Goal: Information Seeking & Learning: Learn about a topic

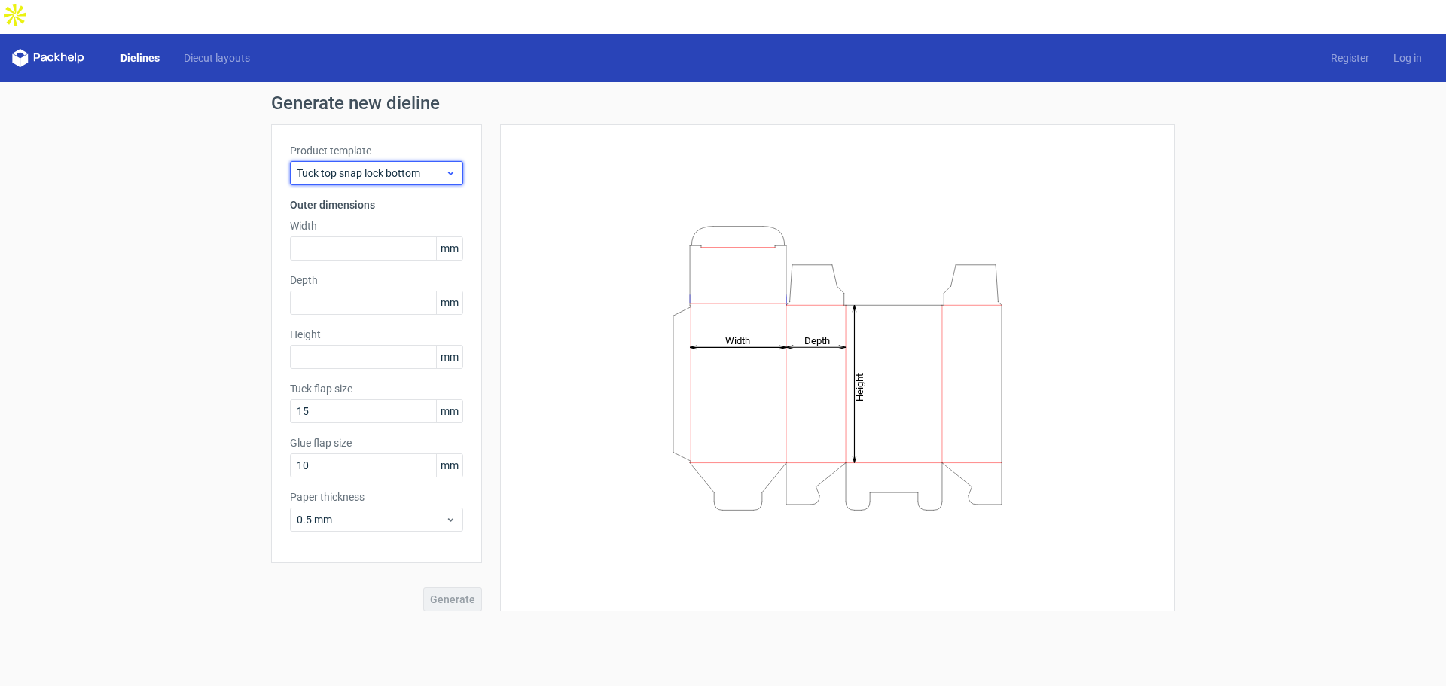
click at [392, 166] on span "Tuck top snap lock bottom" at bounding box center [371, 173] width 148 height 15
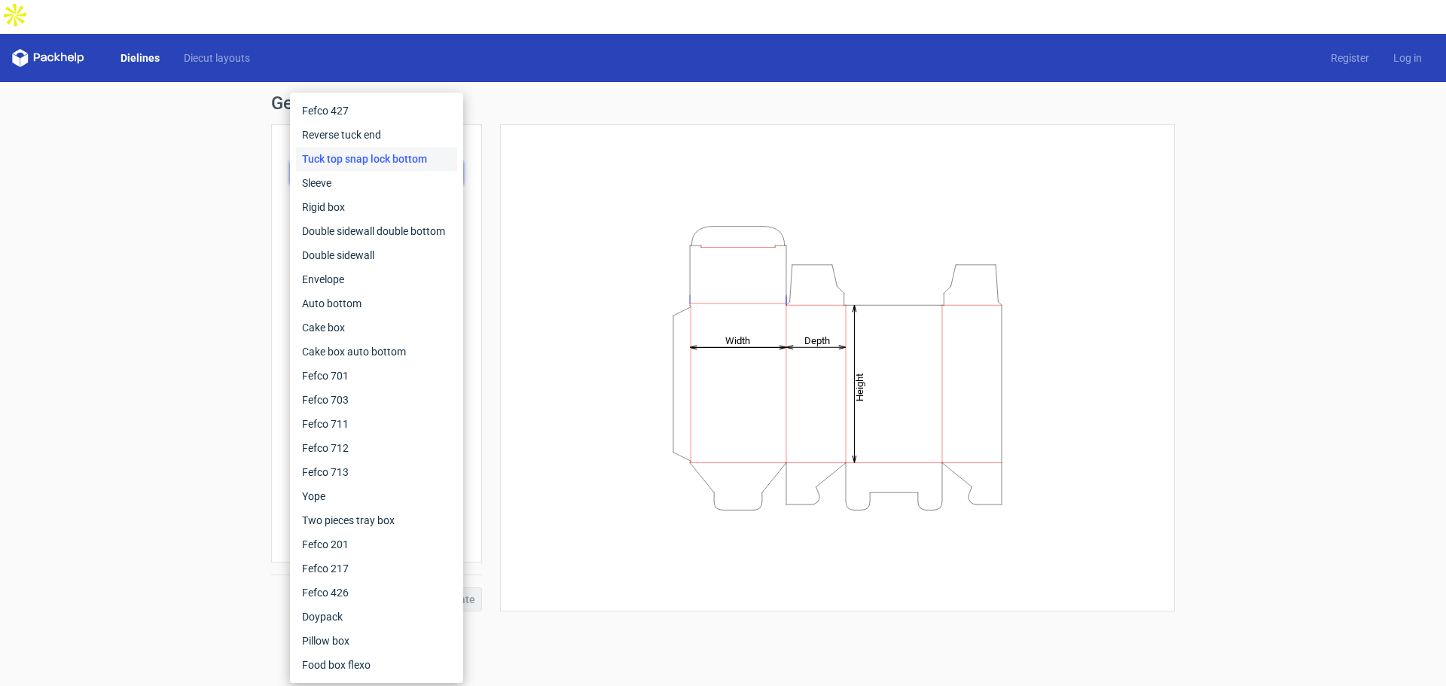
click at [599, 174] on div "Height Depth Width" at bounding box center [837, 367] width 637 height 449
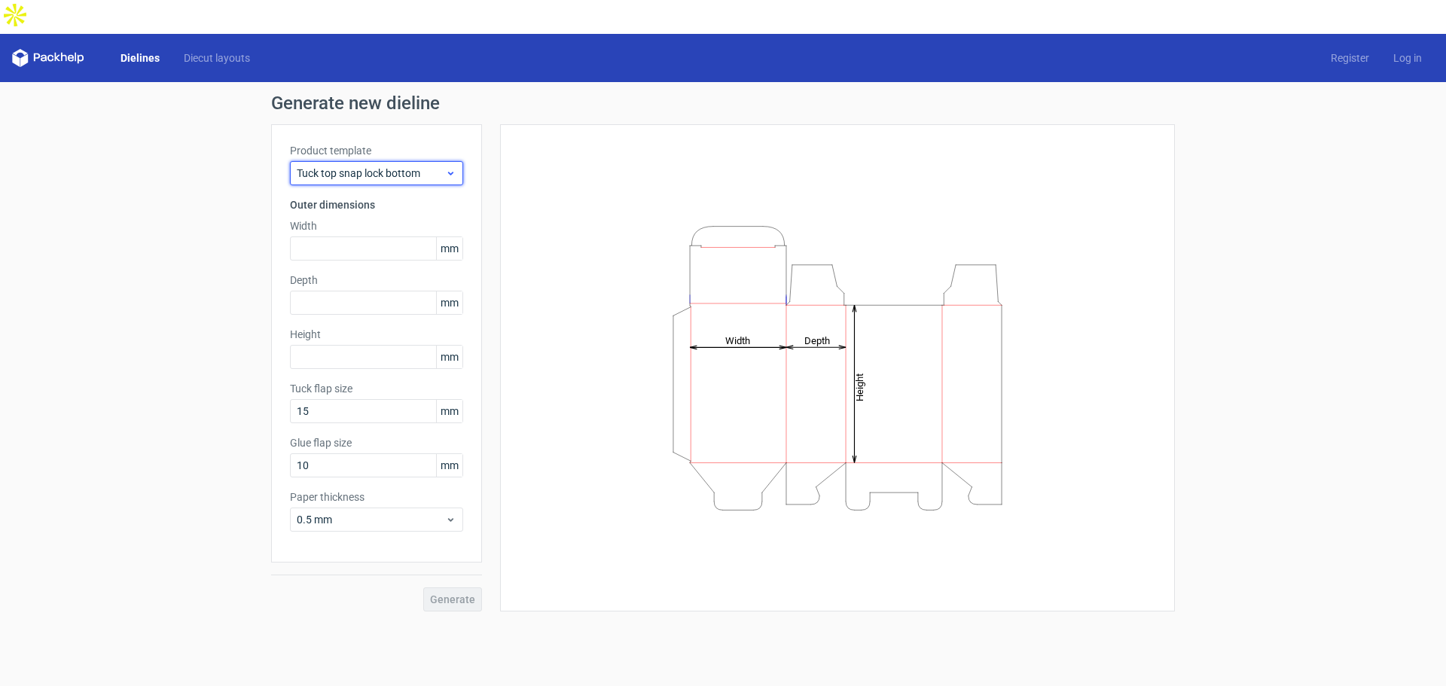
click at [422, 161] on div "Tuck top snap lock bottom" at bounding box center [376, 173] width 173 height 24
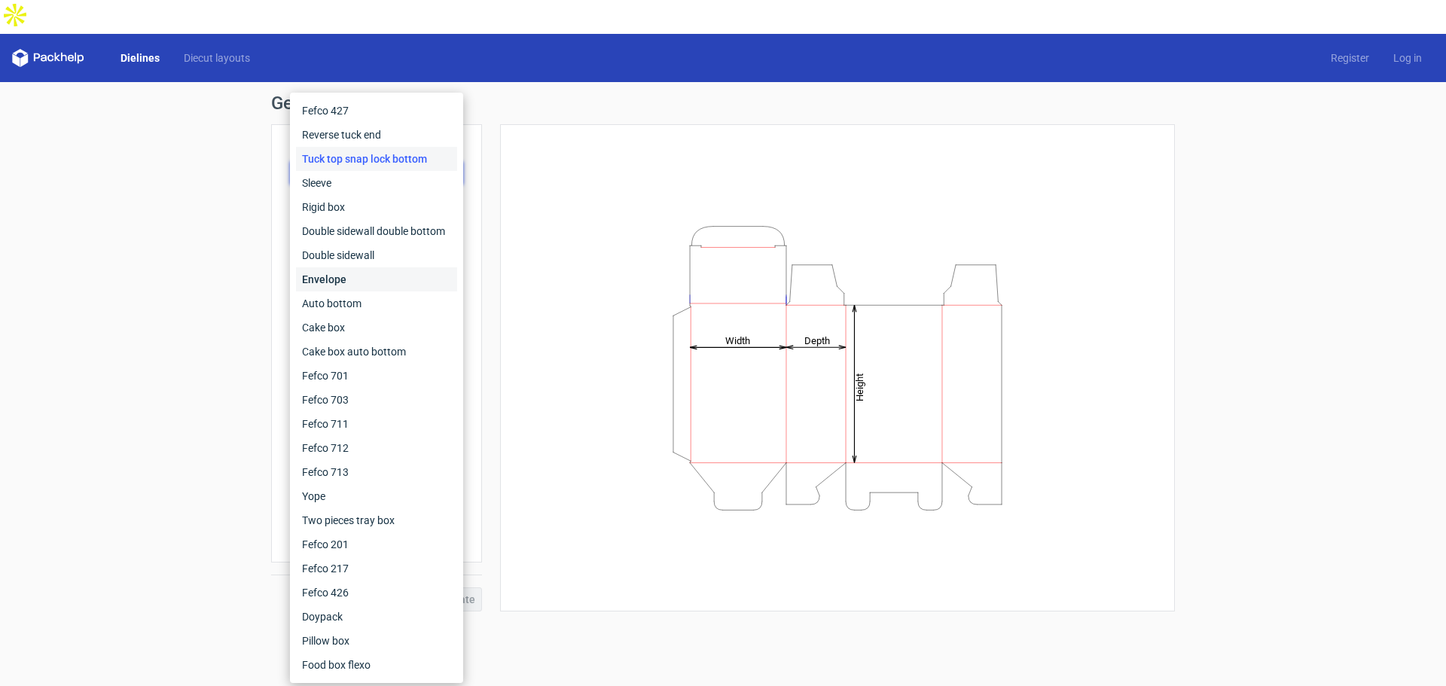
click at [377, 281] on div "Envelope" at bounding box center [376, 279] width 161 height 24
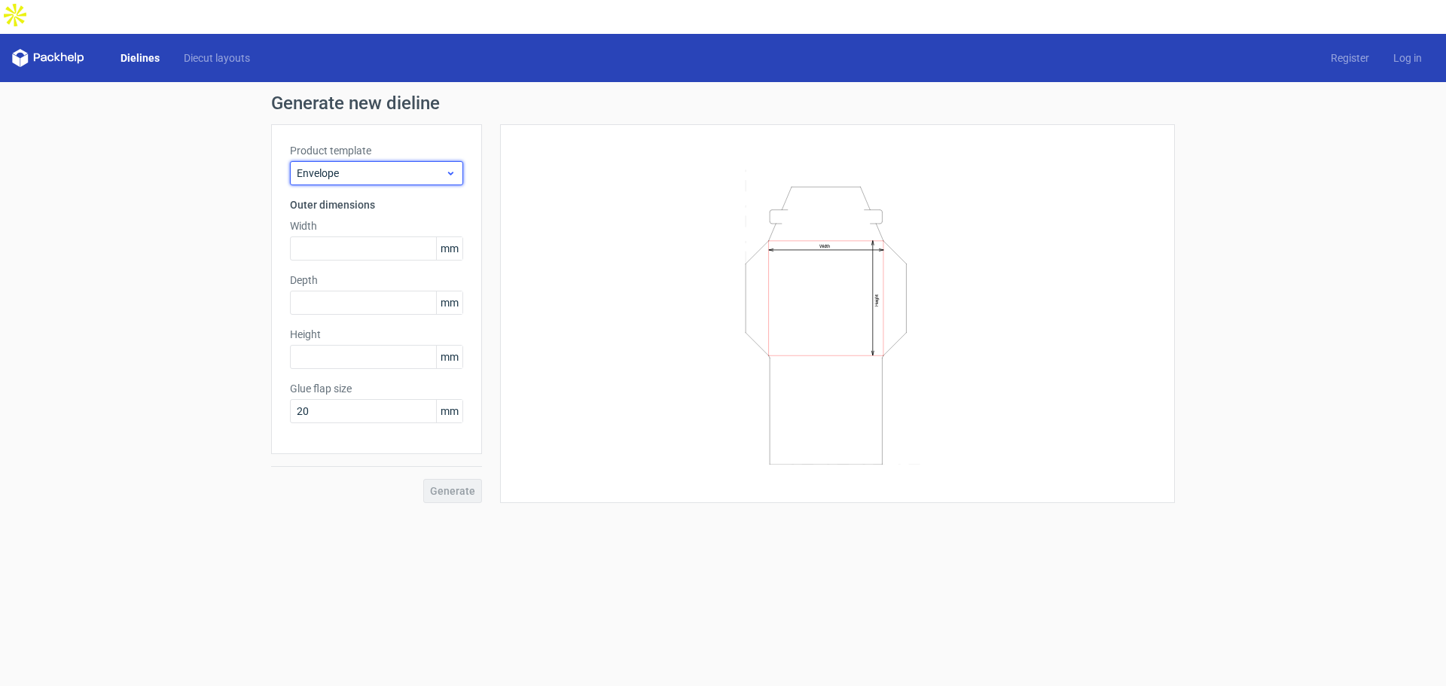
click at [403, 166] on span "Envelope" at bounding box center [371, 173] width 148 height 15
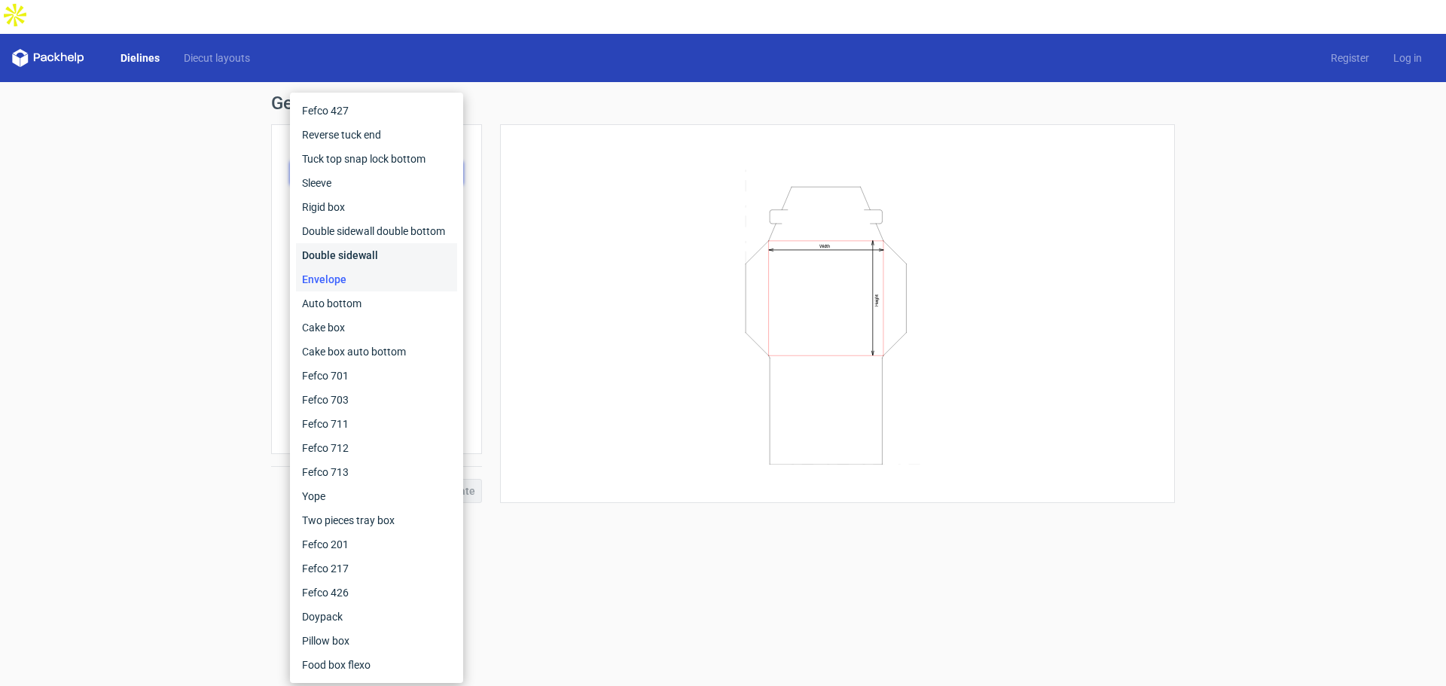
click at [421, 254] on div "Double sidewall" at bounding box center [376, 255] width 161 height 24
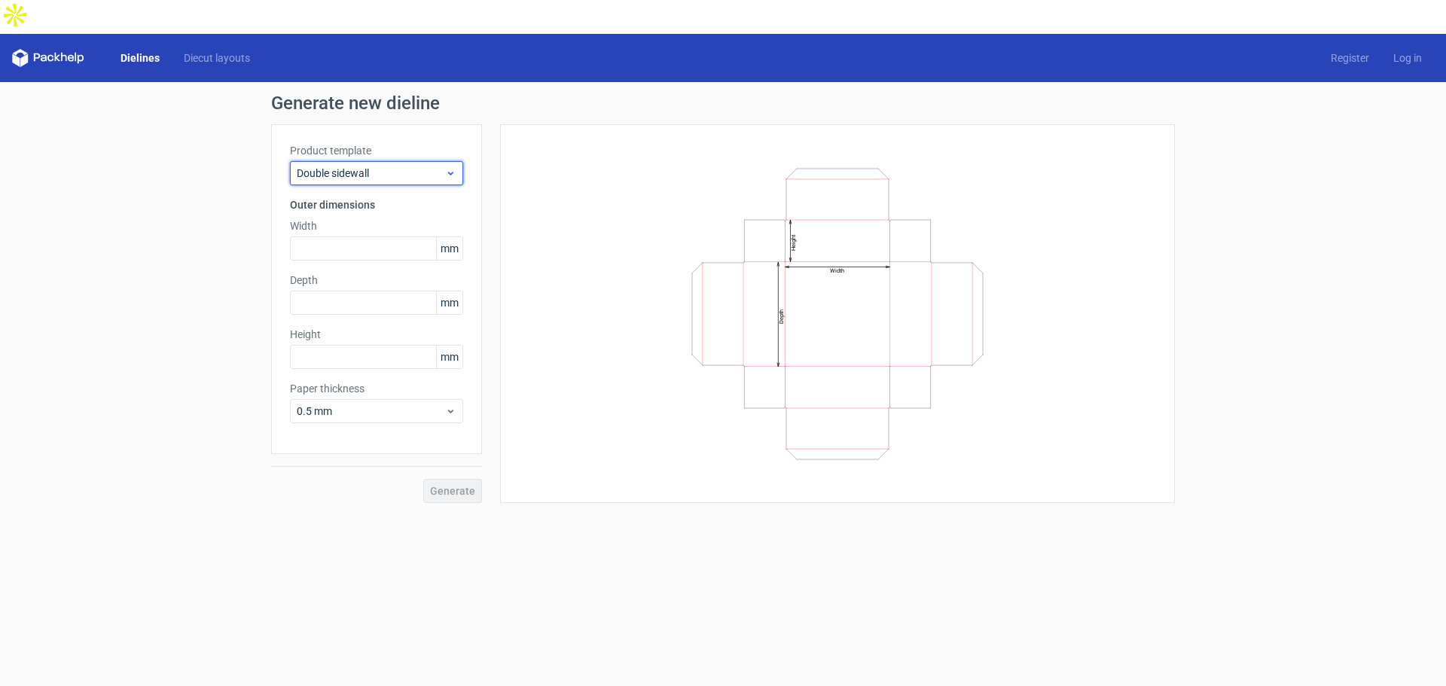
click at [395, 166] on span "Double sidewall" at bounding box center [371, 173] width 148 height 15
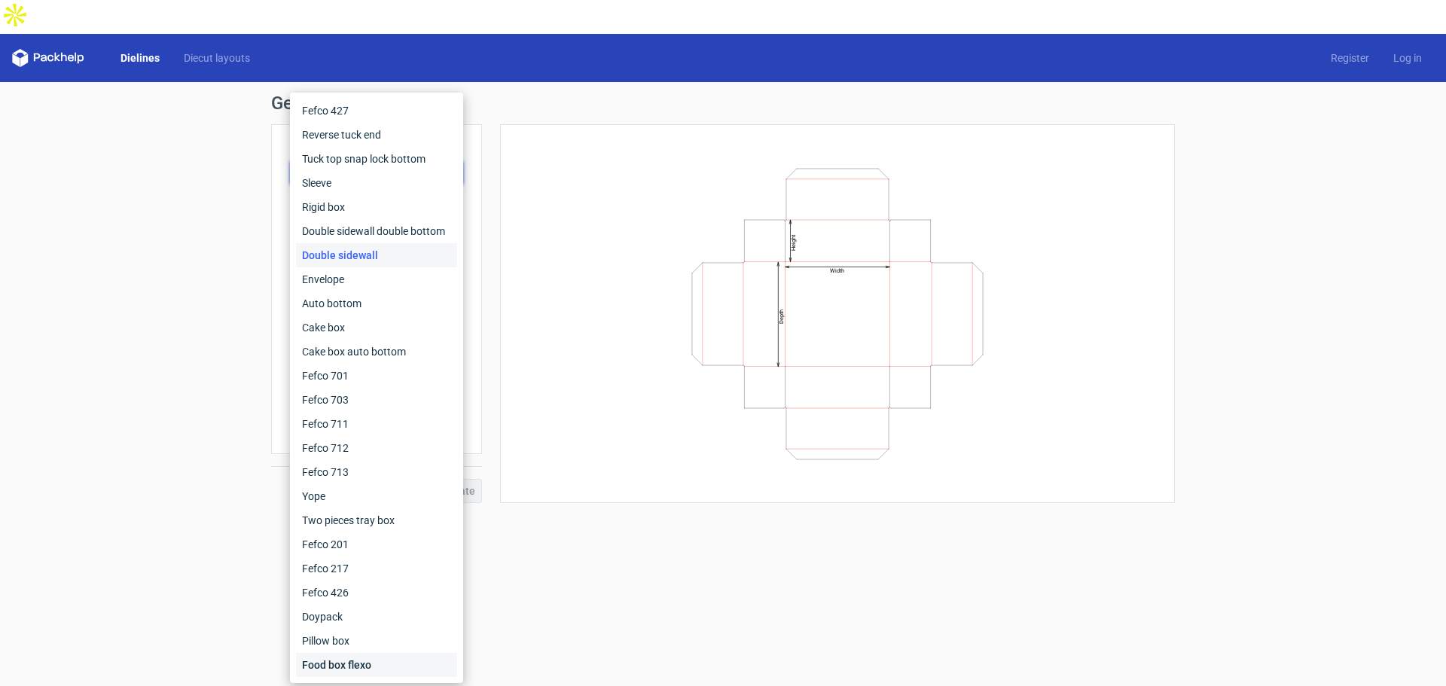
click at [348, 668] on div "Food box flexo" at bounding box center [376, 665] width 161 height 24
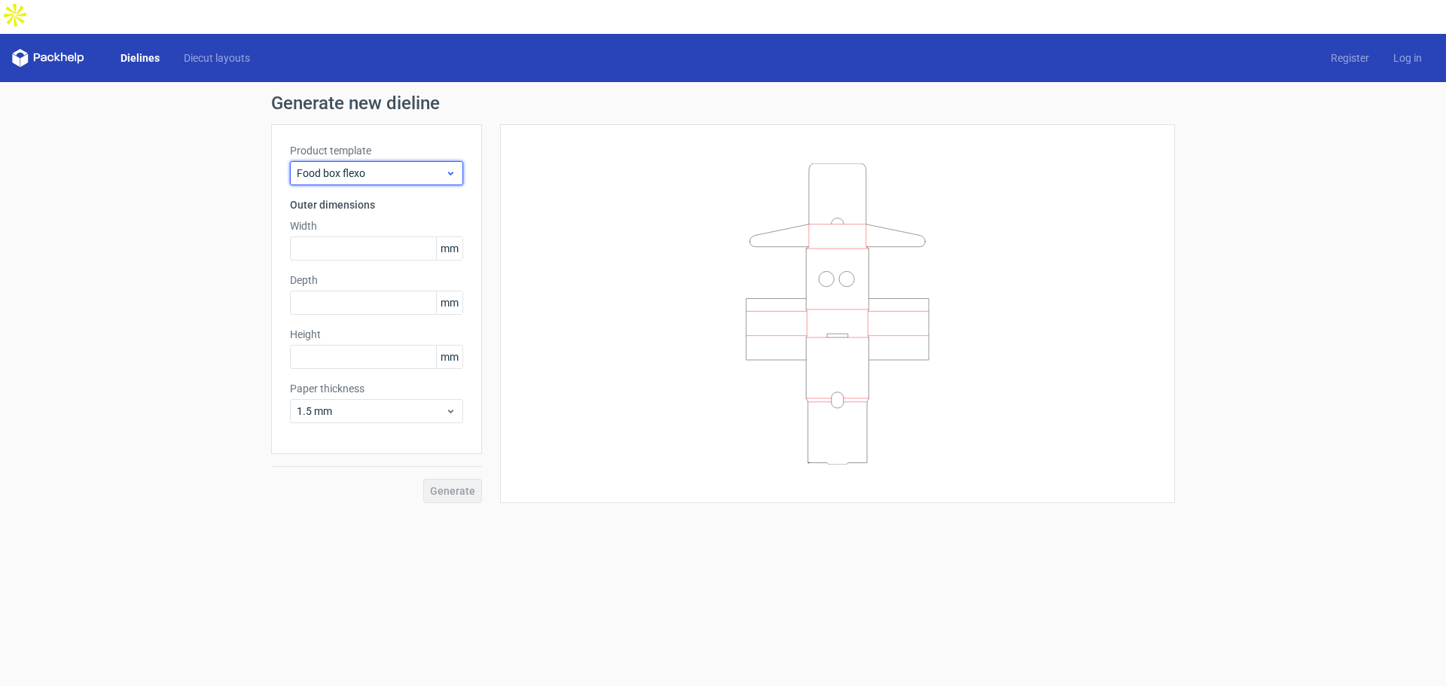
click at [380, 166] on span "Food box flexo" at bounding box center [371, 173] width 148 height 15
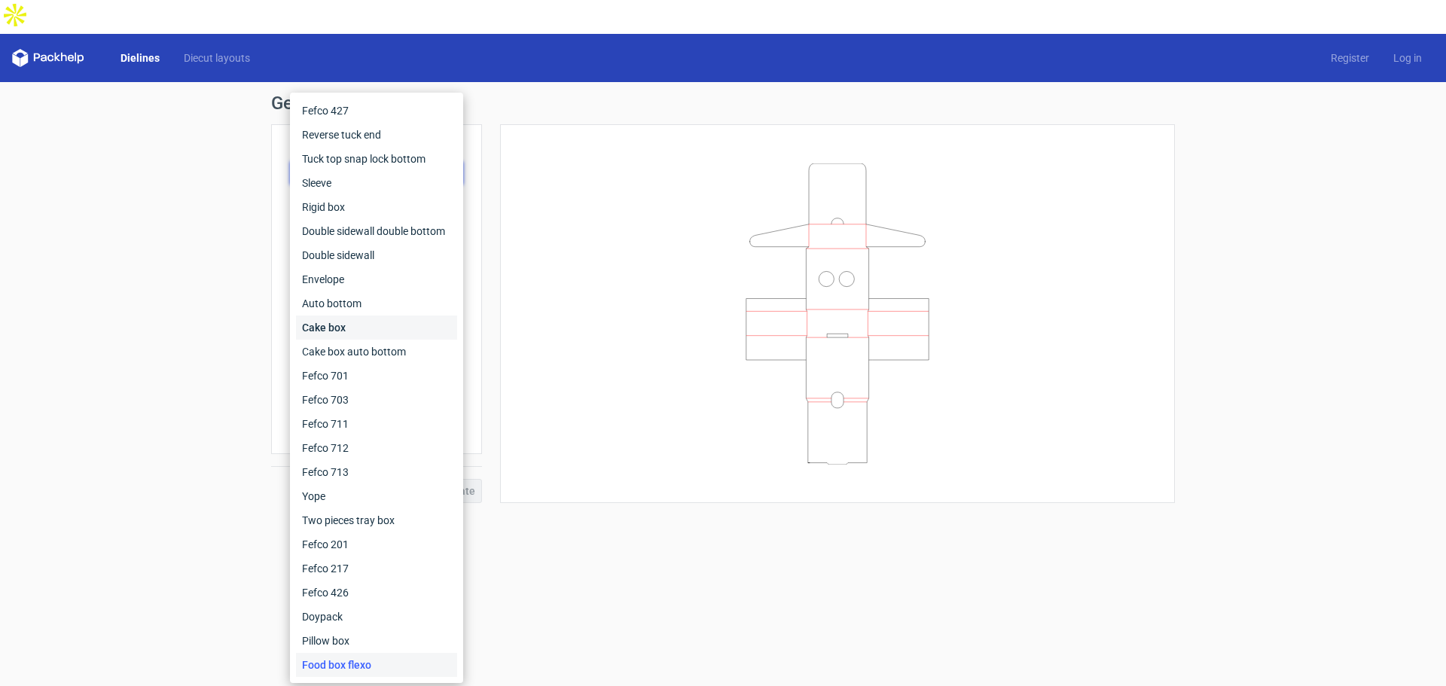
click at [395, 337] on div "Cake box" at bounding box center [376, 327] width 161 height 24
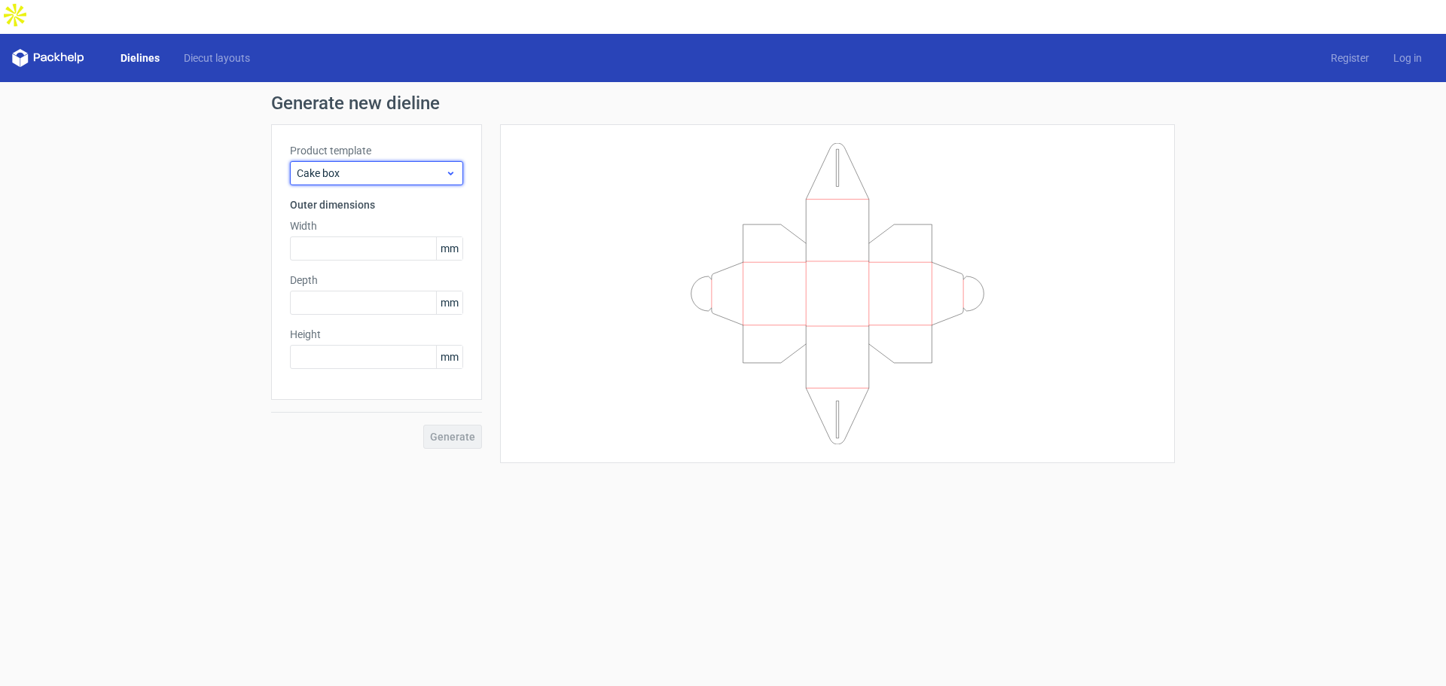
click at [386, 166] on span "Cake box" at bounding box center [371, 173] width 148 height 15
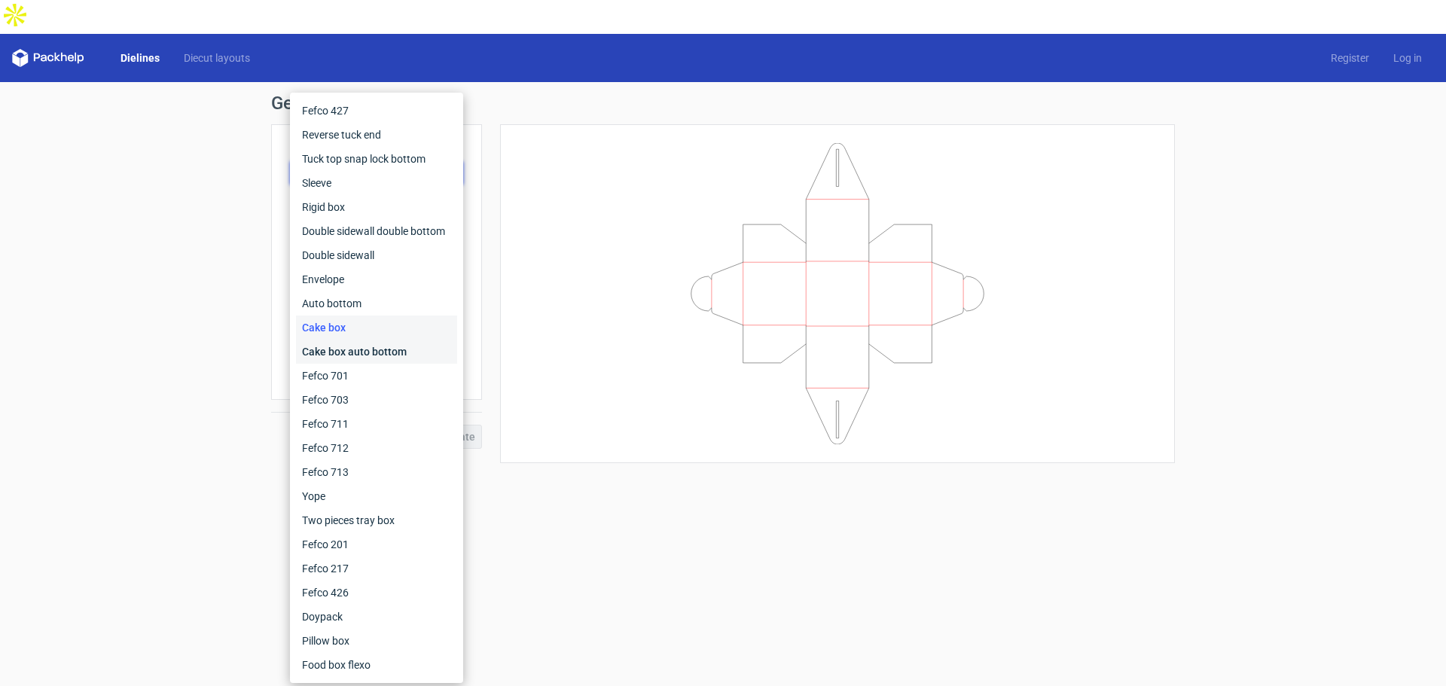
click at [377, 348] on div "Cake box auto bottom" at bounding box center [376, 352] width 161 height 24
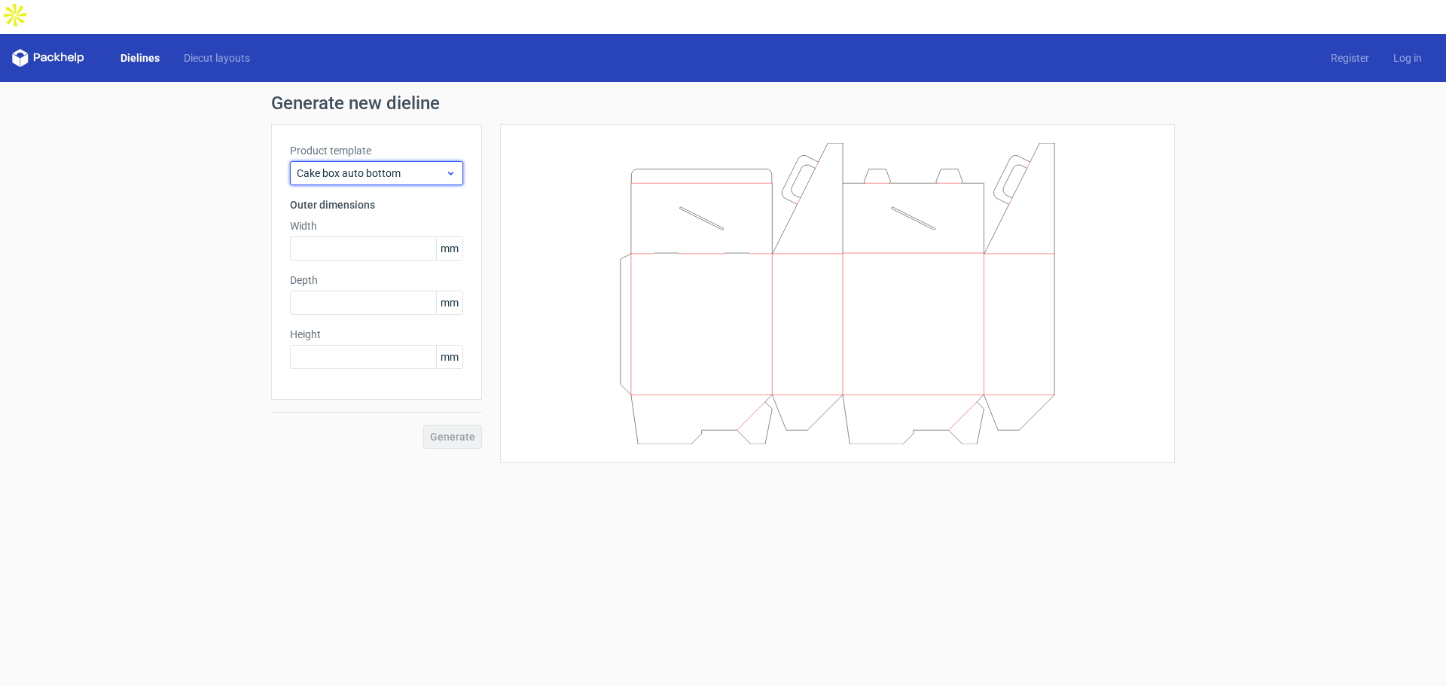
click at [383, 166] on span "Cake box auto bottom" at bounding box center [371, 173] width 148 height 15
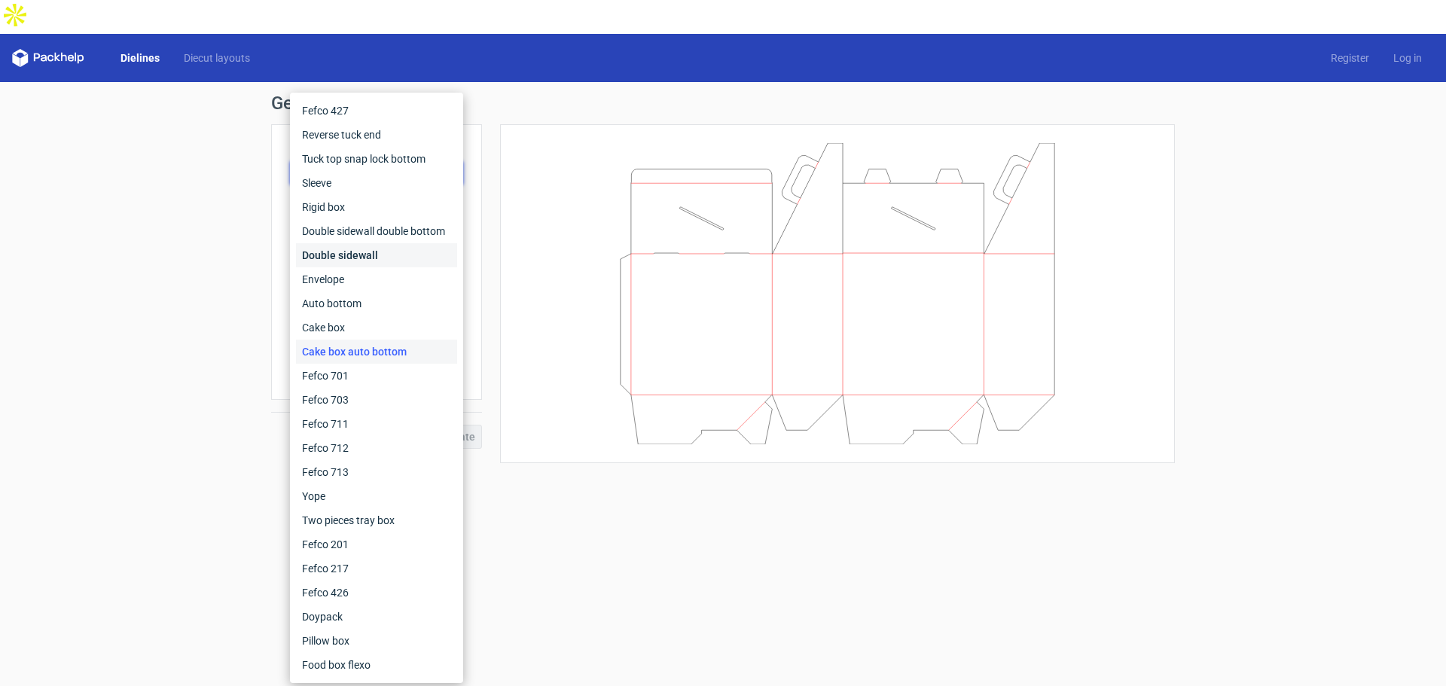
click at [367, 253] on div "Double sidewall" at bounding box center [376, 255] width 161 height 24
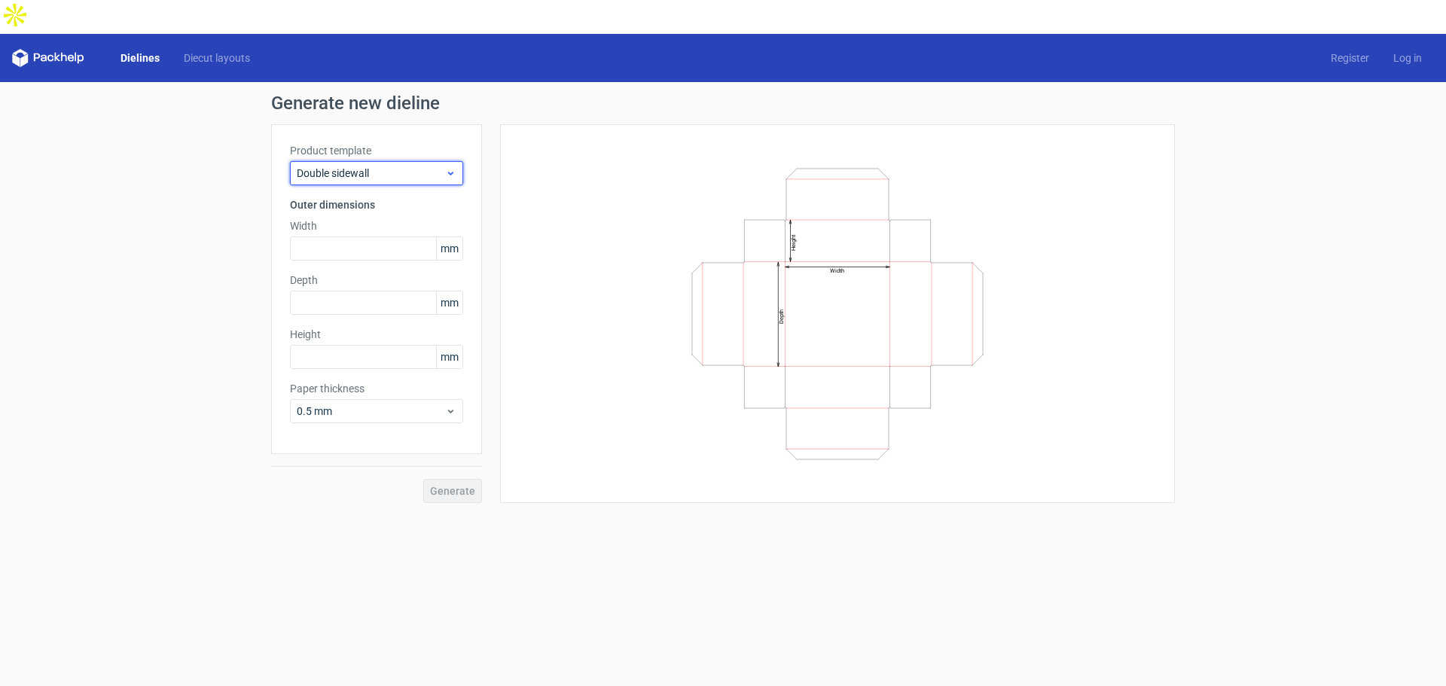
click at [372, 166] on span "Double sidewall" at bounding box center [371, 173] width 148 height 15
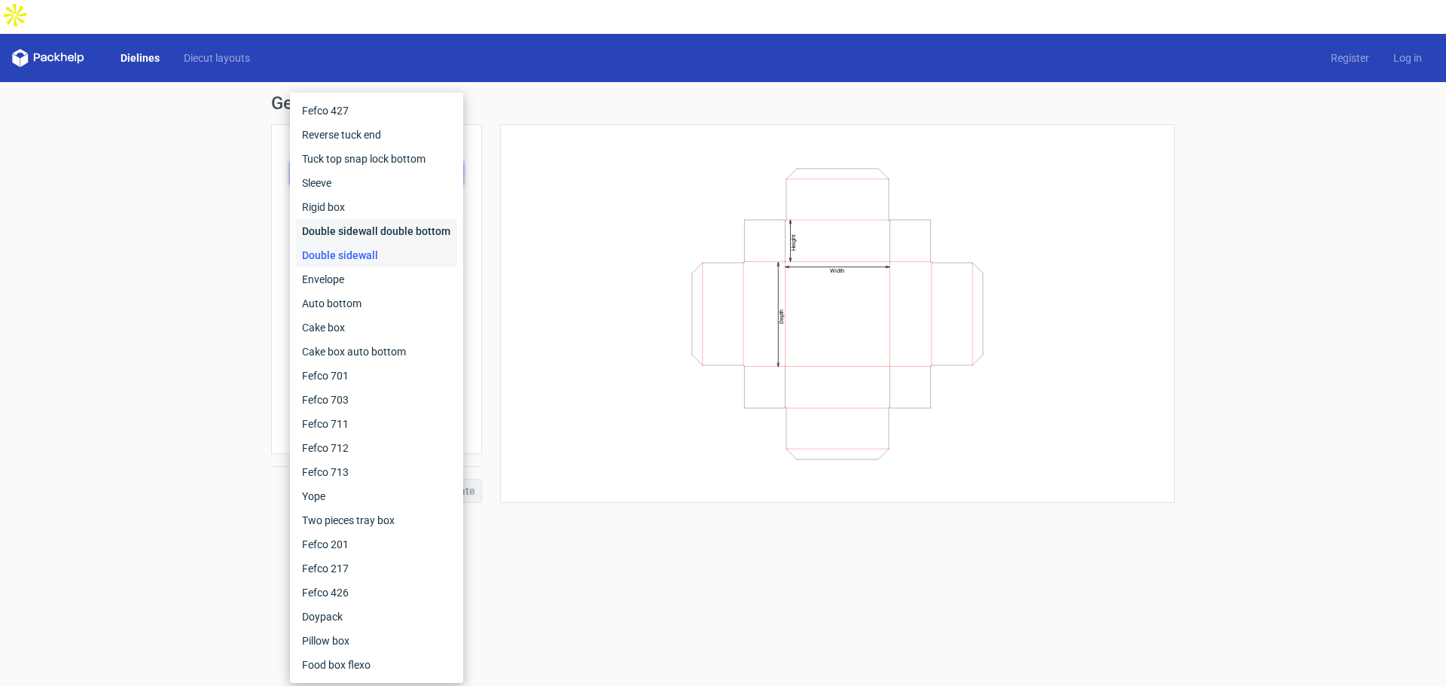
click at [373, 230] on div "Double sidewall double bottom" at bounding box center [376, 231] width 161 height 24
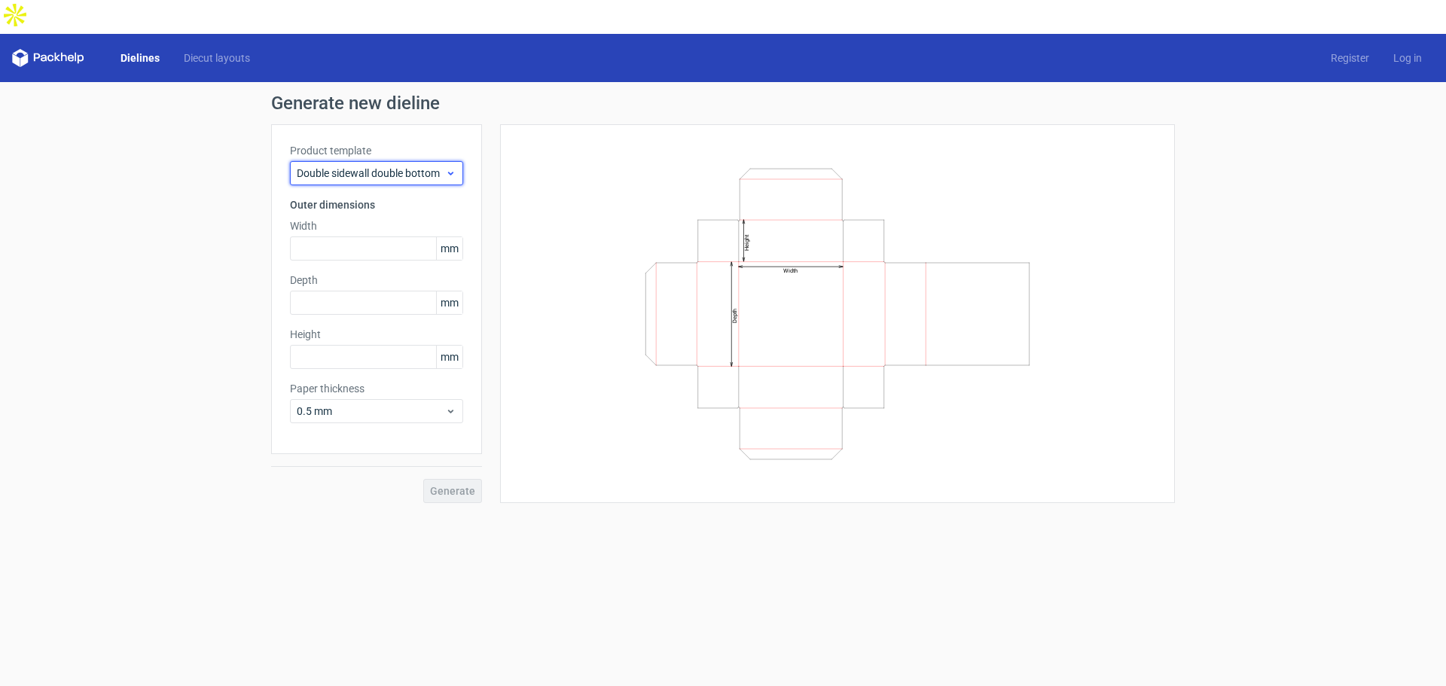
click at [395, 166] on span "Double sidewall double bottom" at bounding box center [371, 173] width 148 height 15
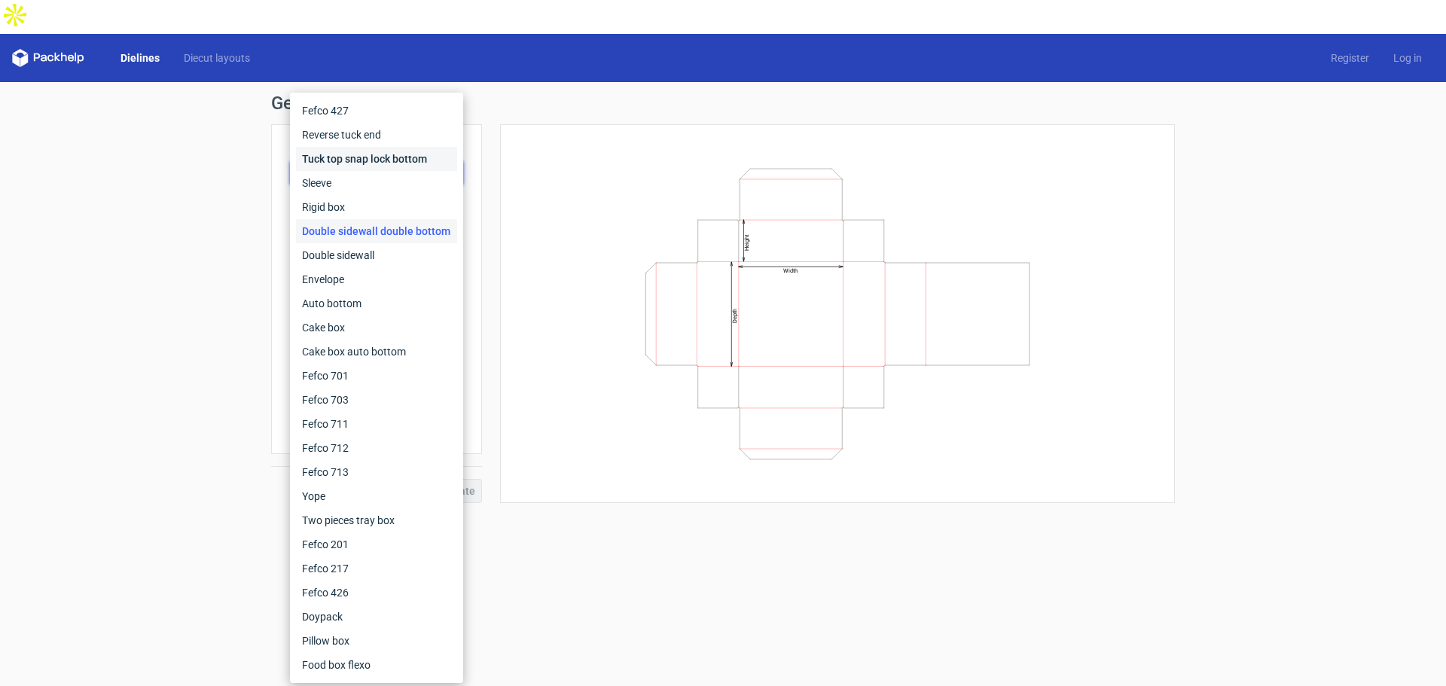
click at [398, 166] on div "Tuck top snap lock bottom" at bounding box center [376, 159] width 161 height 24
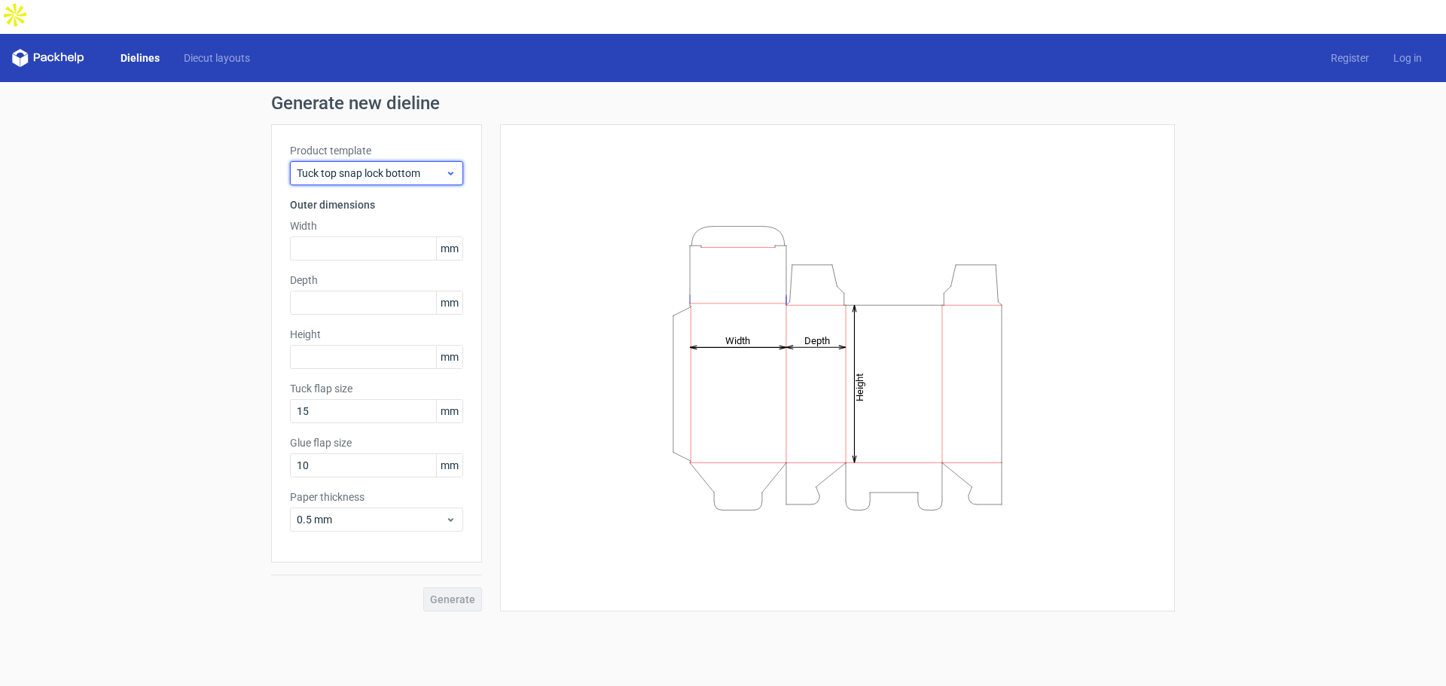
click at [405, 161] on div "Tuck top snap lock bottom" at bounding box center [376, 173] width 173 height 24
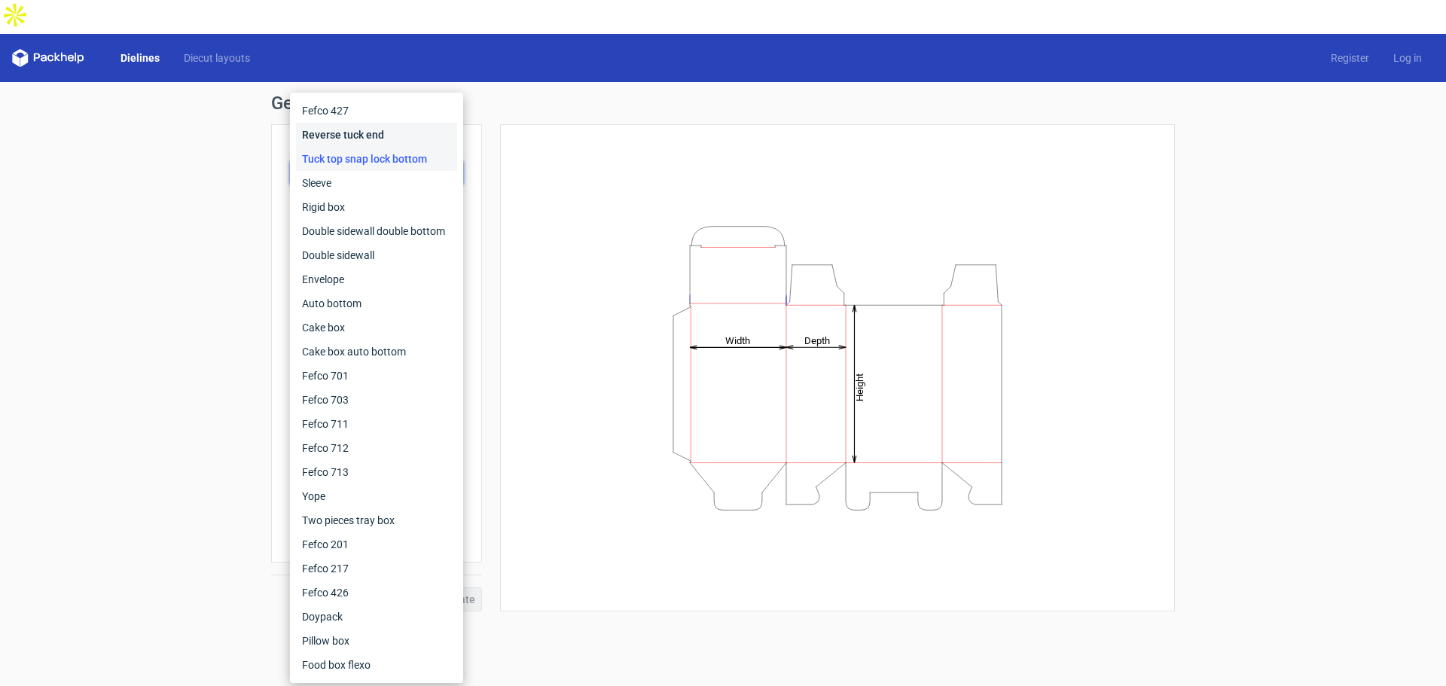
click at [392, 138] on div "Reverse tuck end" at bounding box center [376, 135] width 161 height 24
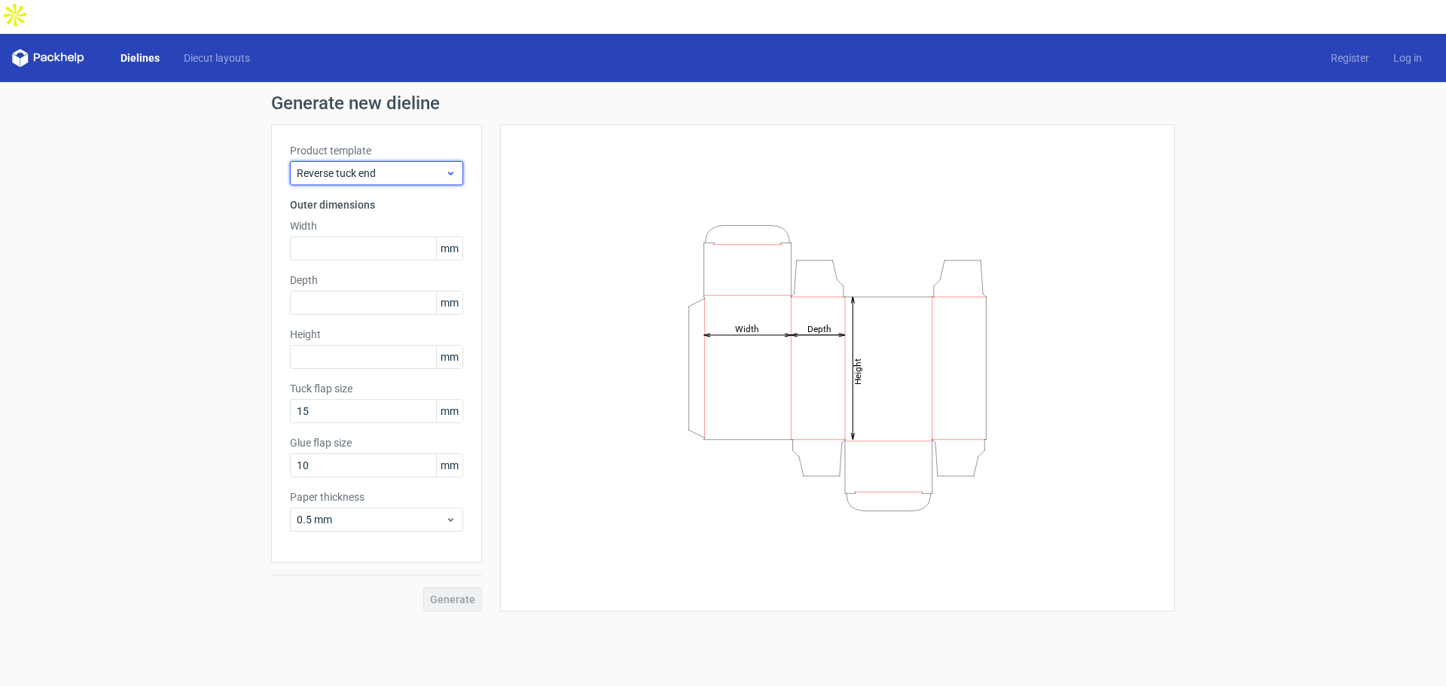
click at [385, 161] on div "Reverse tuck end" at bounding box center [376, 173] width 173 height 24
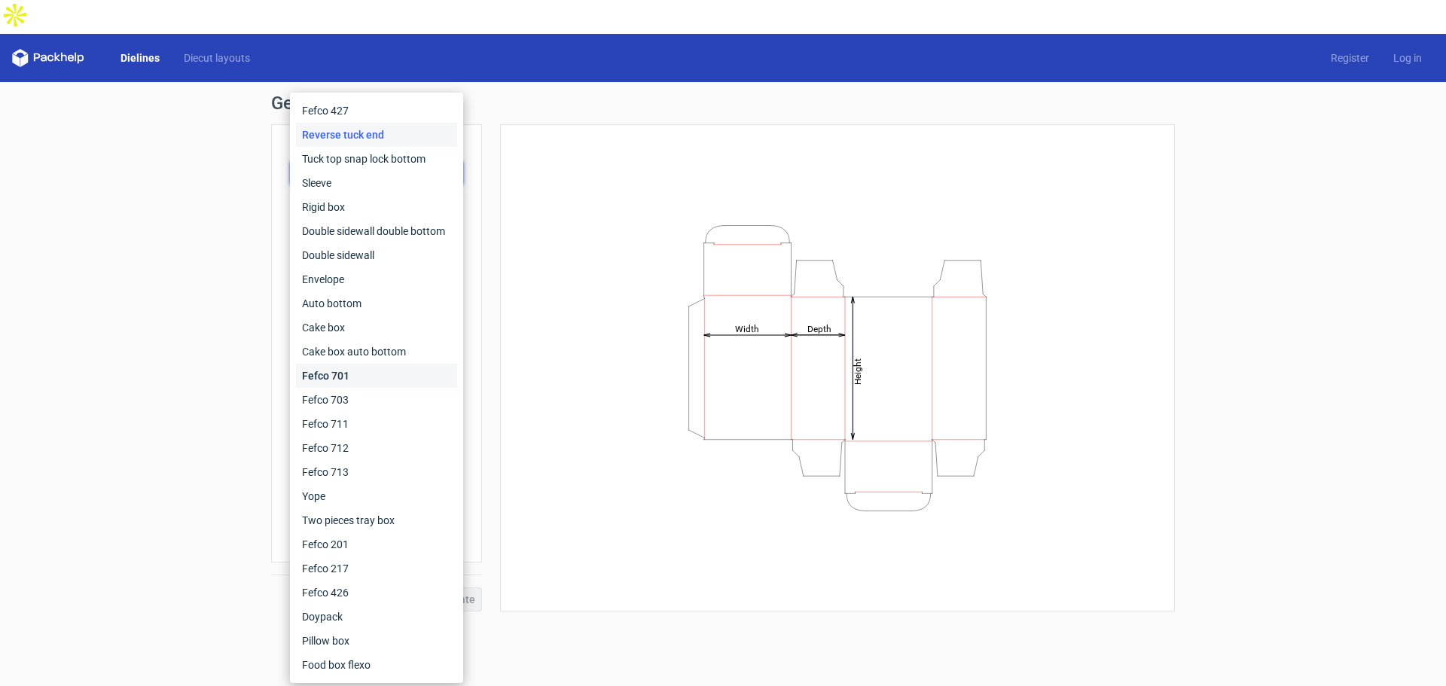
click at [353, 373] on div "Fefco 701" at bounding box center [376, 376] width 161 height 24
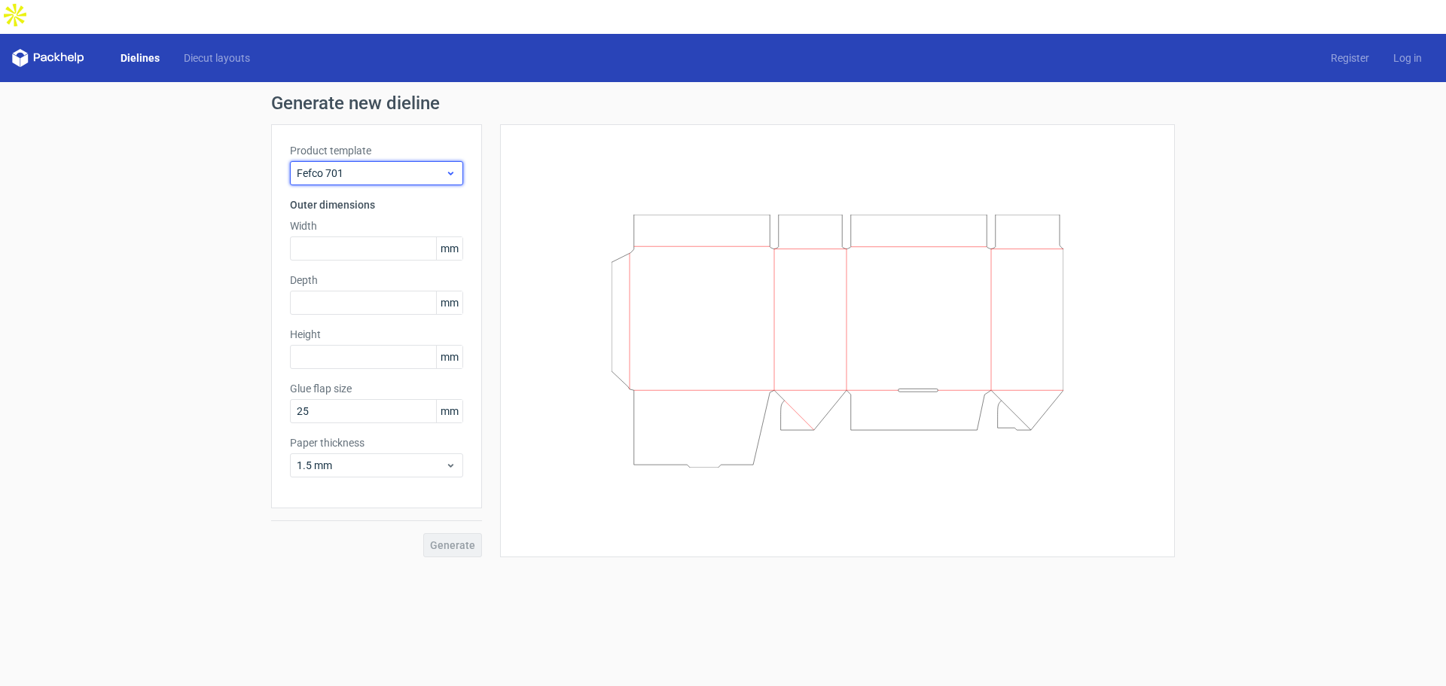
click at [390, 166] on span "Fefco 701" at bounding box center [371, 173] width 148 height 15
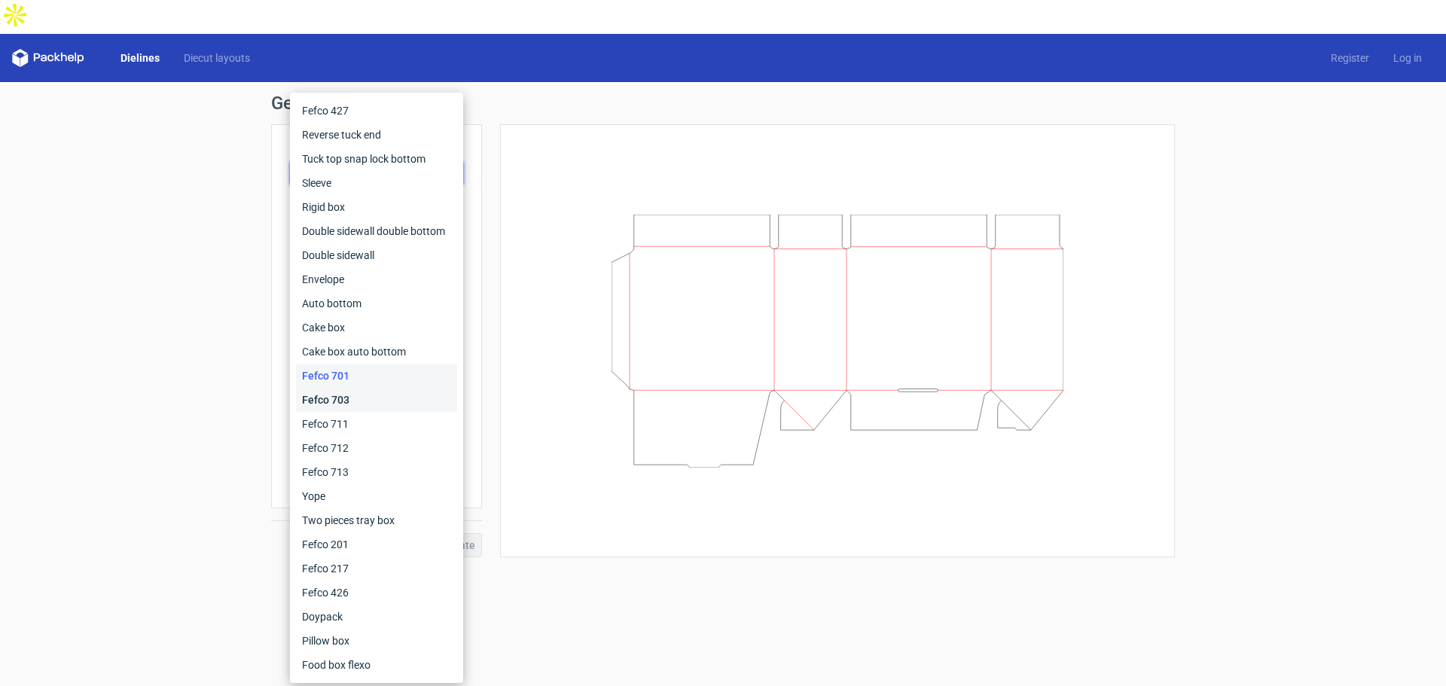
click at [338, 395] on div "Fefco 703" at bounding box center [376, 400] width 161 height 24
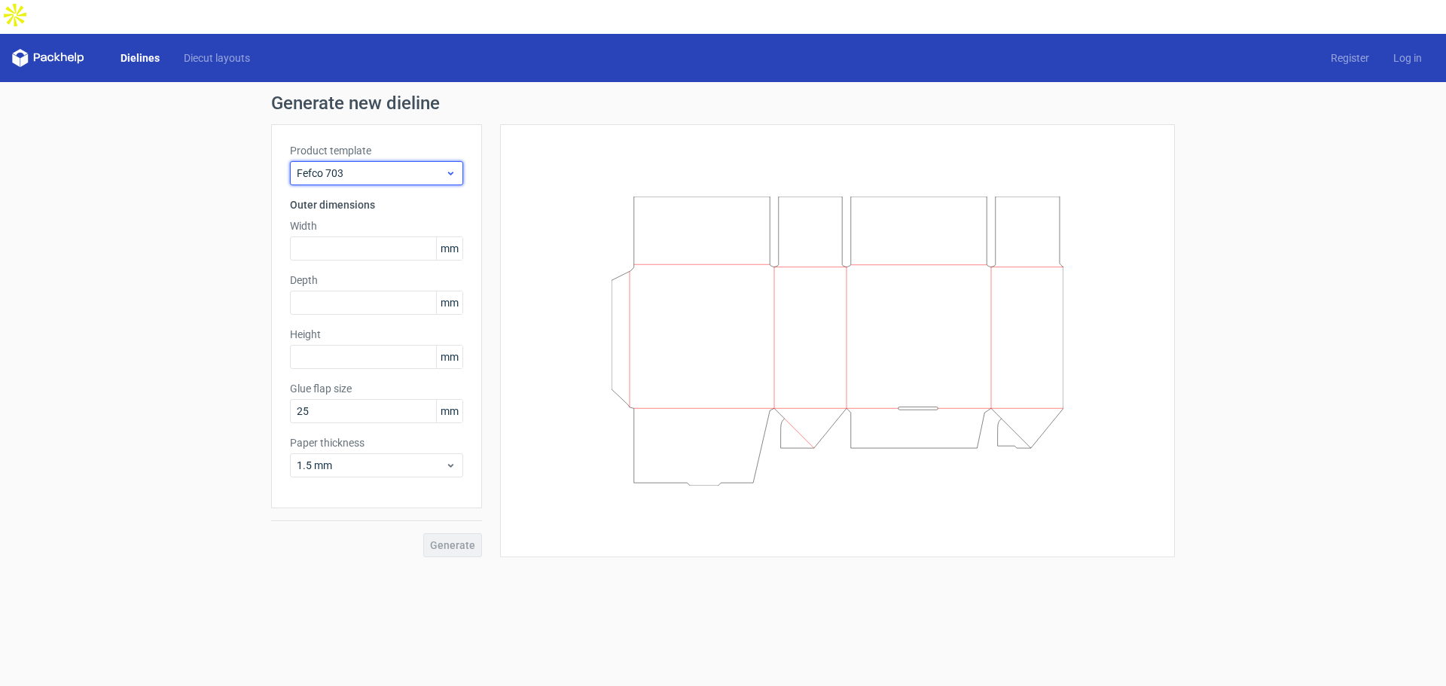
click at [398, 166] on span "Fefco 703" at bounding box center [371, 173] width 148 height 15
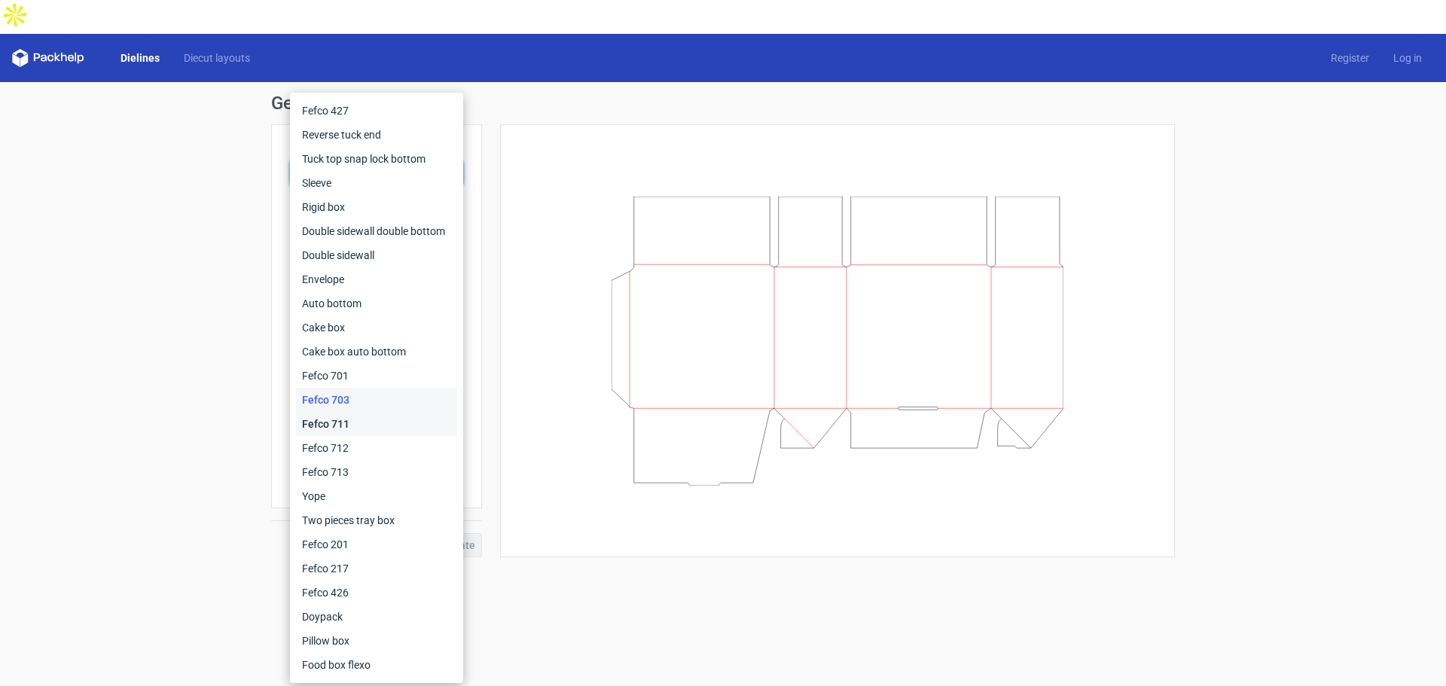
click at [337, 417] on div "Fefco 711" at bounding box center [376, 424] width 161 height 24
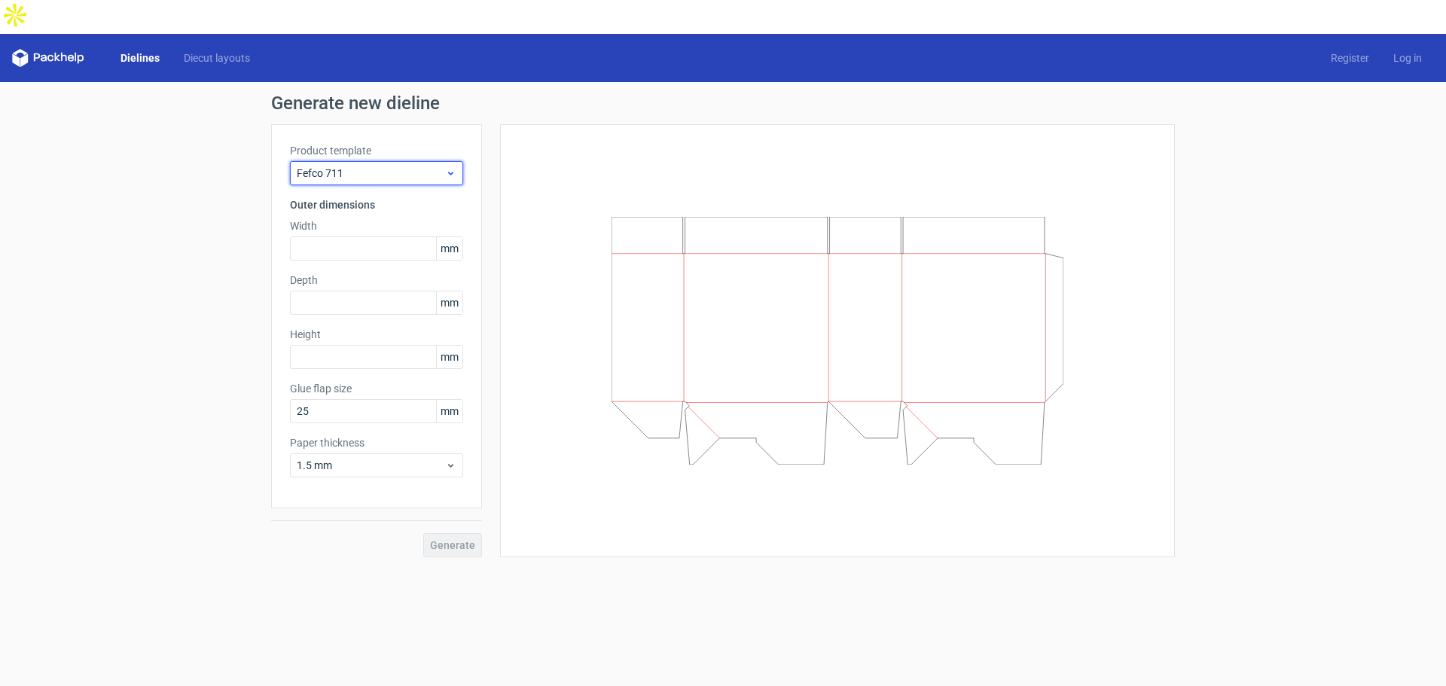
click at [396, 166] on span "Fefco 711" at bounding box center [371, 173] width 148 height 15
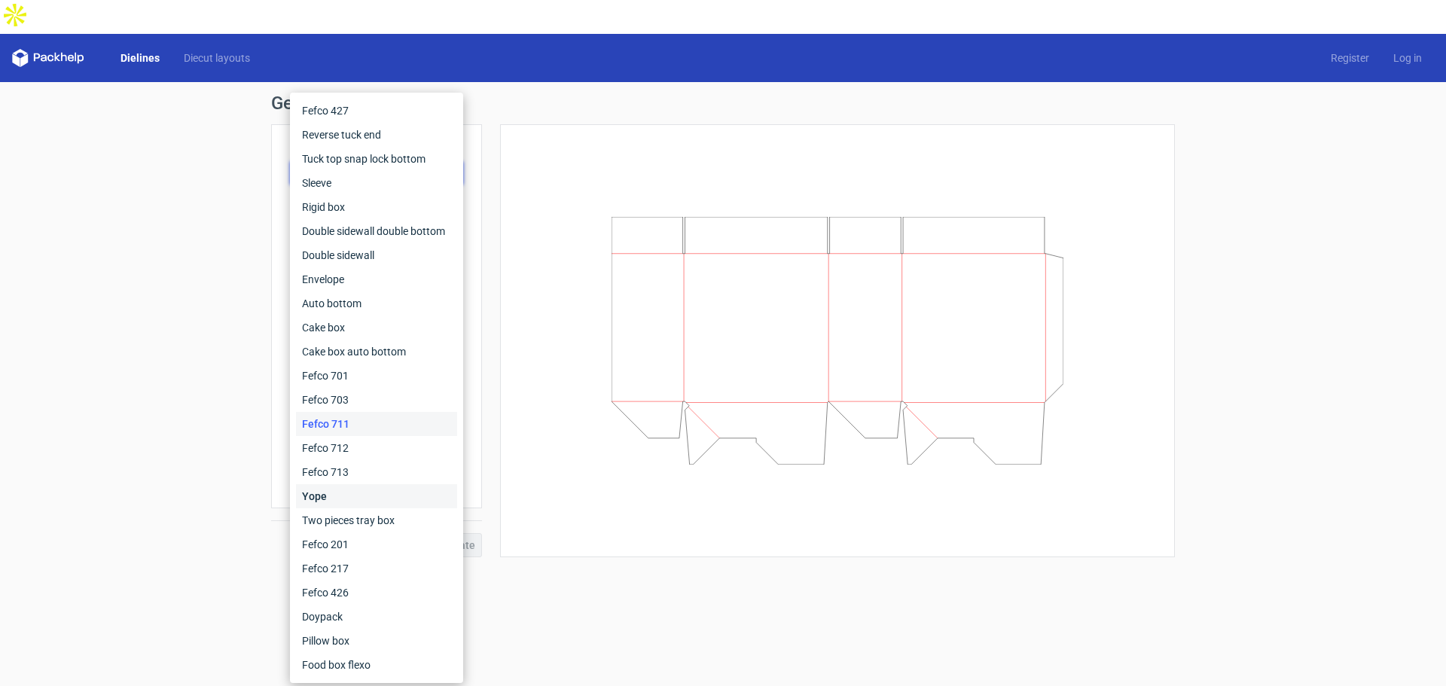
click at [350, 493] on div "Yope" at bounding box center [376, 496] width 161 height 24
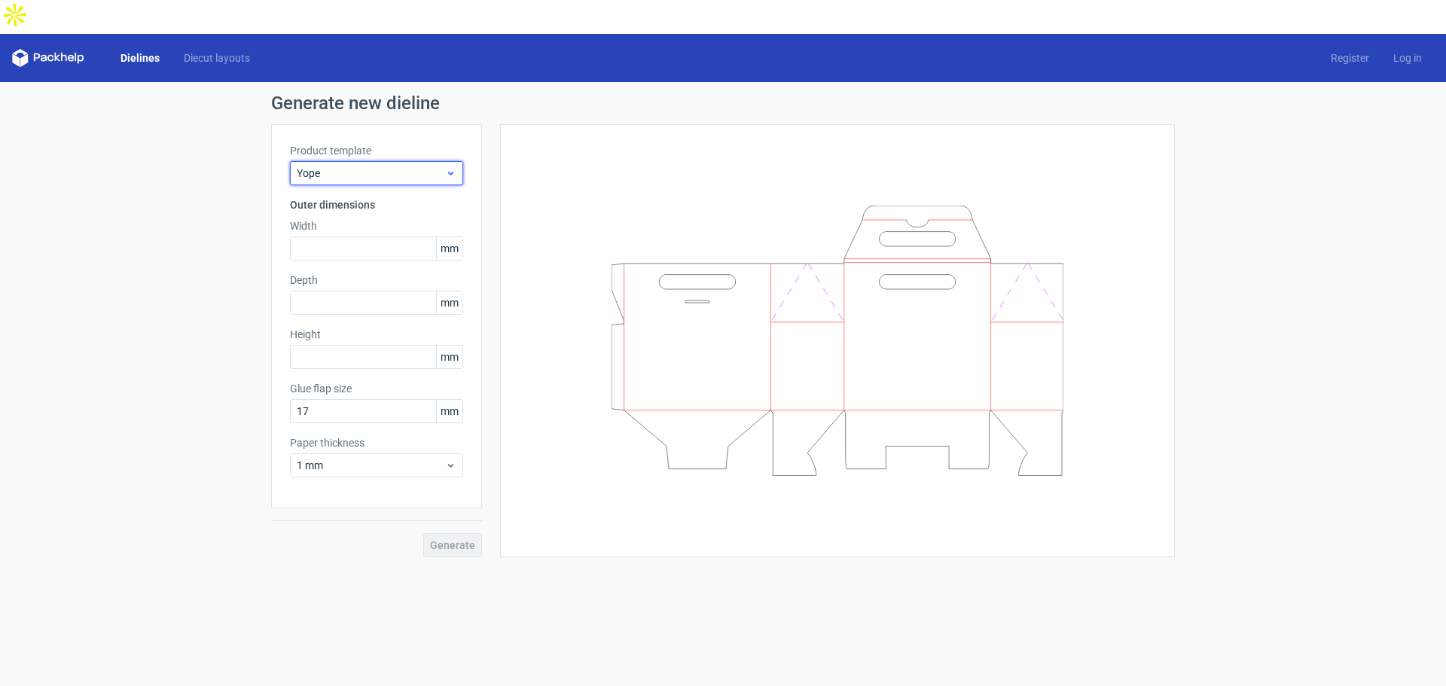
click at [417, 166] on span "Yope" at bounding box center [371, 173] width 148 height 15
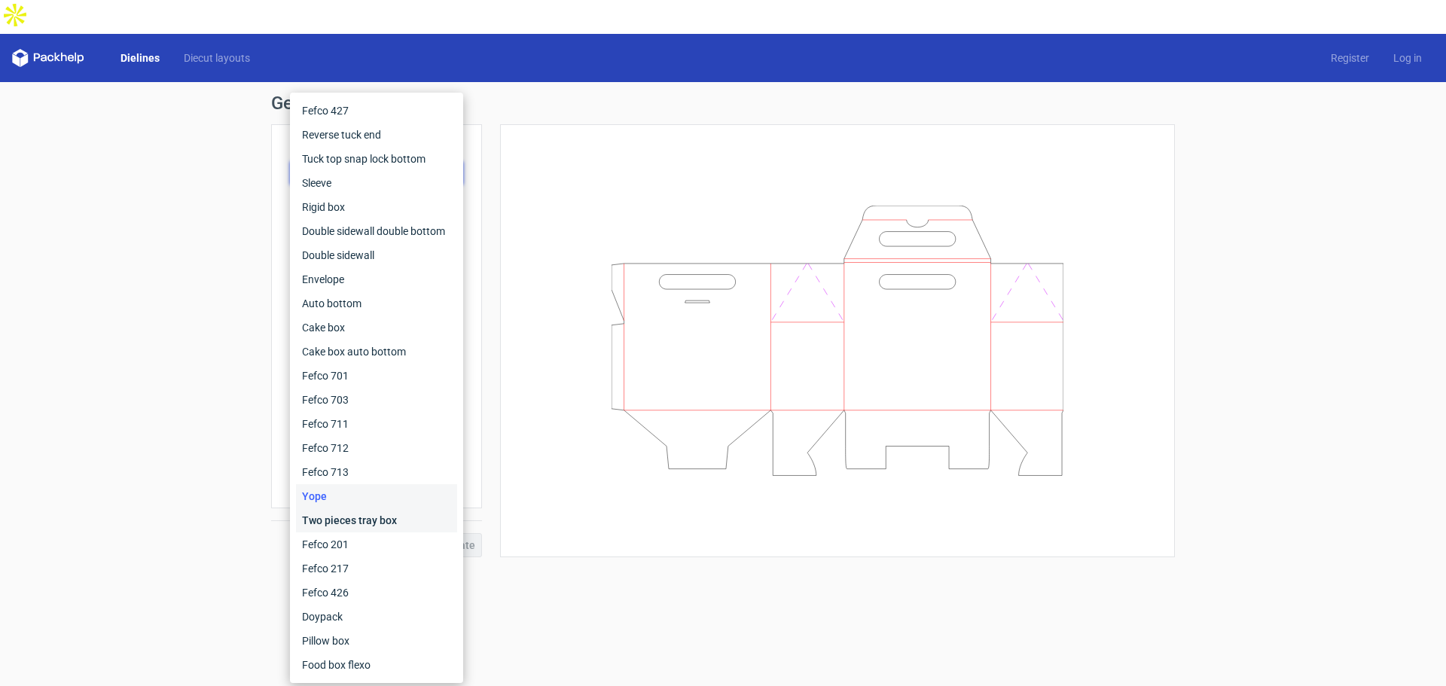
click at [368, 518] on div "Two pieces tray box" at bounding box center [376, 520] width 161 height 24
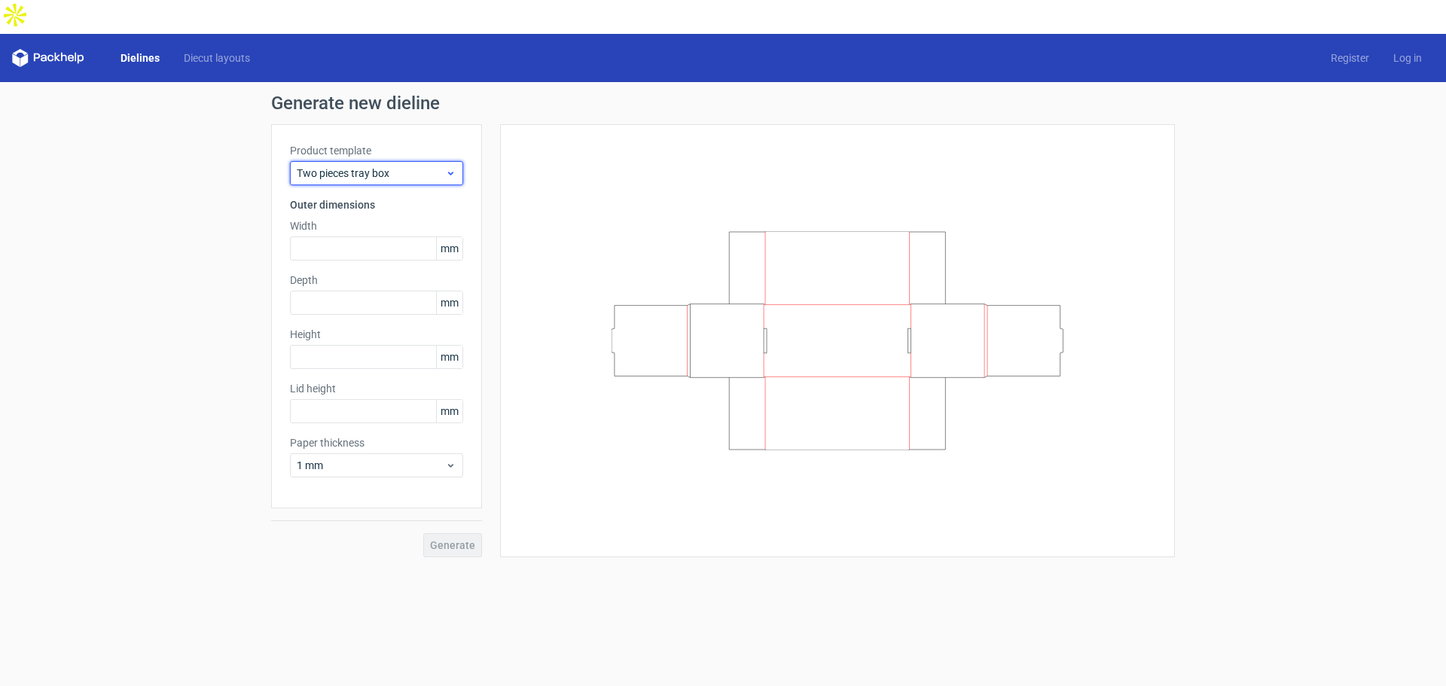
click at [388, 166] on span "Two pieces tray box" at bounding box center [371, 173] width 148 height 15
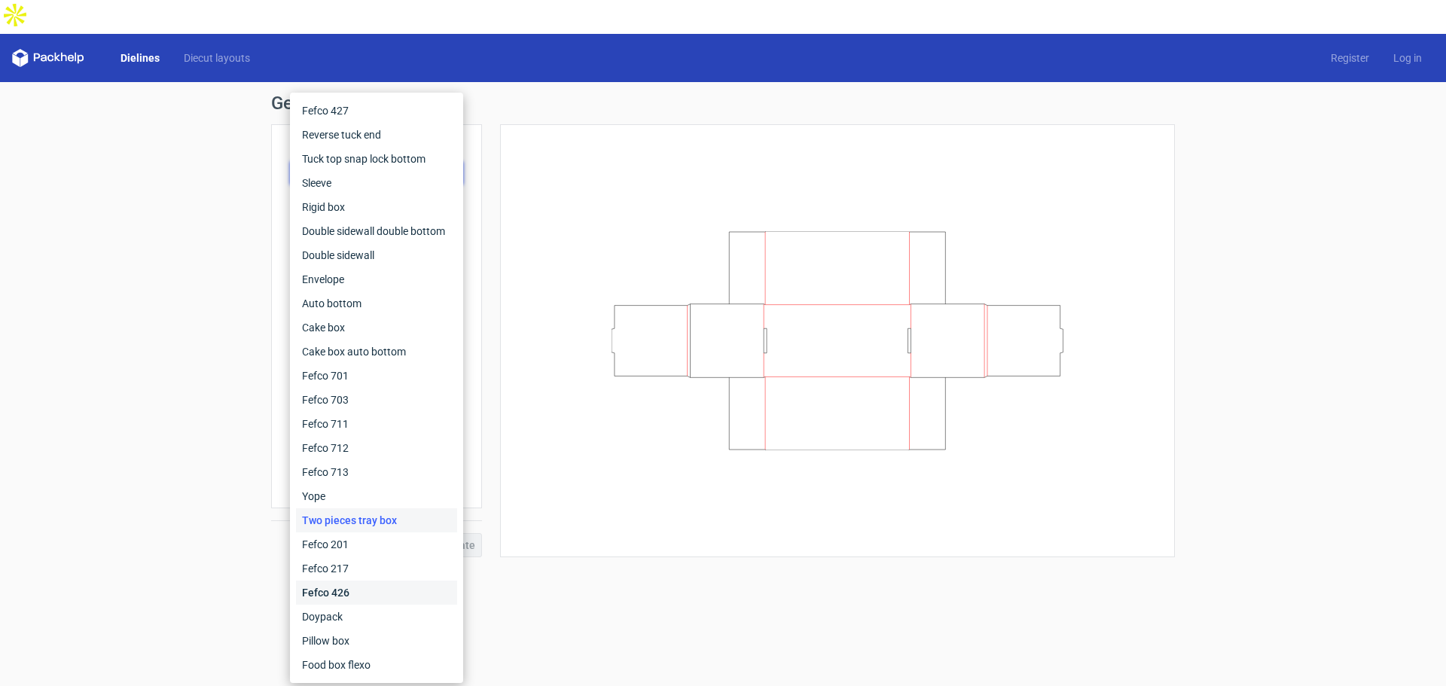
click at [367, 596] on div "Fefco 426" at bounding box center [376, 592] width 161 height 24
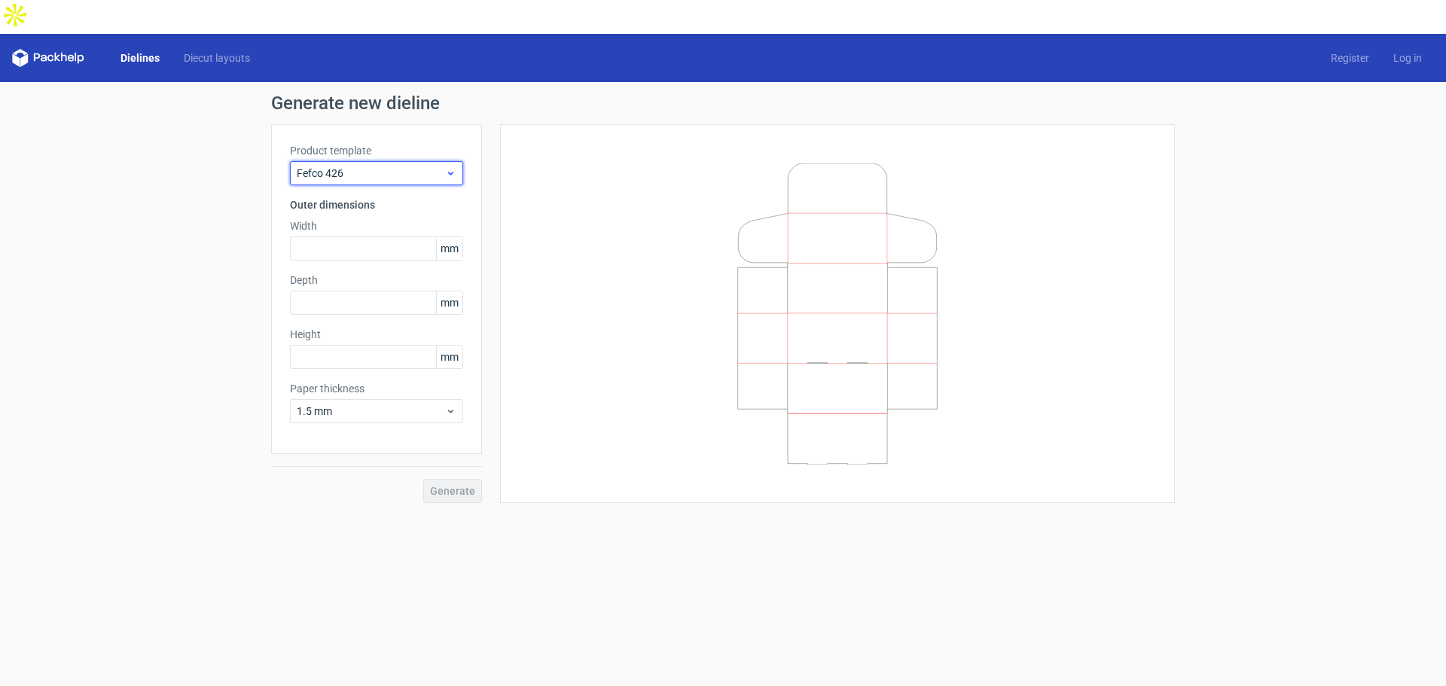
click at [376, 166] on span "Fefco 426" at bounding box center [371, 173] width 148 height 15
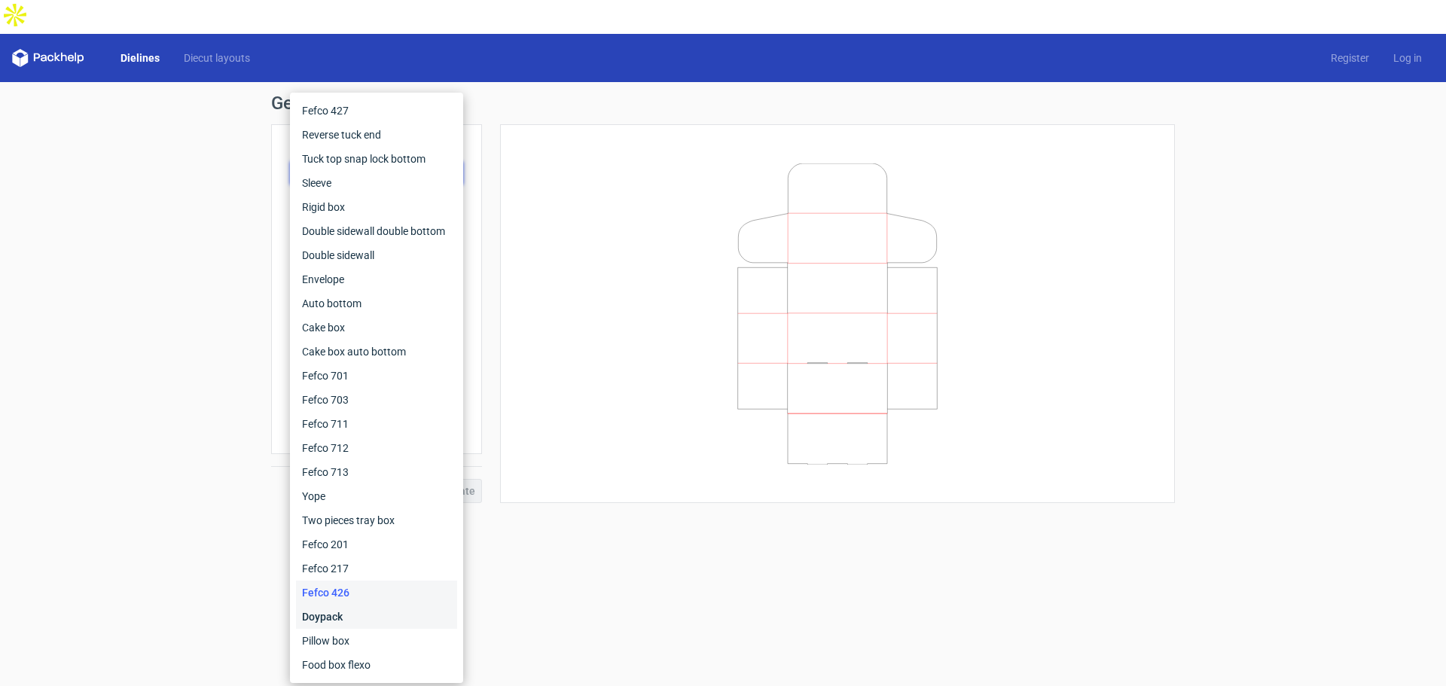
click at [346, 617] on div "Doypack" at bounding box center [376, 617] width 161 height 24
